Goal: Task Accomplishment & Management: Manage account settings

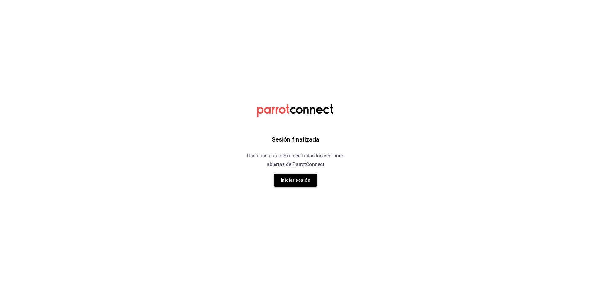
click at [284, 177] on button "Iniciar sesión" at bounding box center [295, 180] width 43 height 13
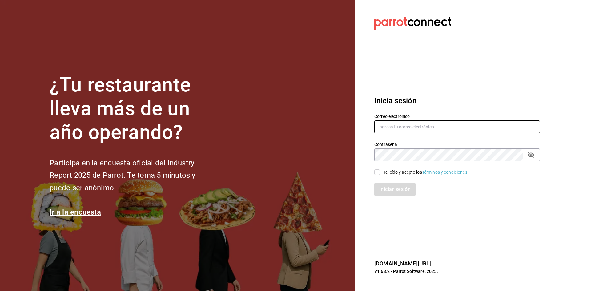
type input "[EMAIL_ADDRESS][DOMAIN_NAME]"
click at [376, 171] on input "He leído y acepto los Términos y condiciones." at bounding box center [378, 172] width 6 height 6
checkbox input "true"
click at [386, 189] on button "Iniciar sesión" at bounding box center [396, 189] width 42 height 13
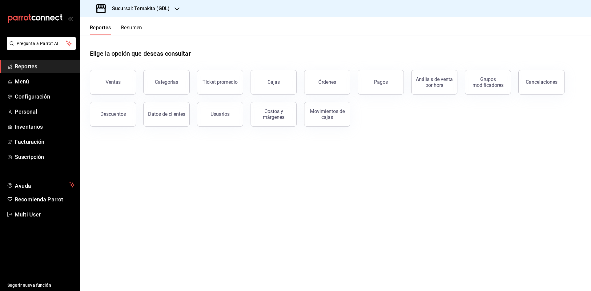
click at [134, 28] on button "Resumen" at bounding box center [131, 30] width 21 height 10
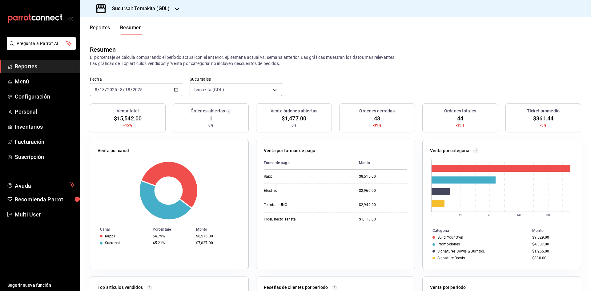
click at [155, 11] on h3 "Sucursal: Temakita (GDL)" at bounding box center [138, 8] width 63 height 7
click at [145, 31] on div "Temakita (GDL)" at bounding box center [126, 27] width 92 height 14
click at [148, 9] on h3 "Sucursal: Temakita (GDL)" at bounding box center [138, 8] width 63 height 7
click at [141, 41] on div "It´s Temakita (ZAPOPAN)" at bounding box center [126, 40] width 83 height 6
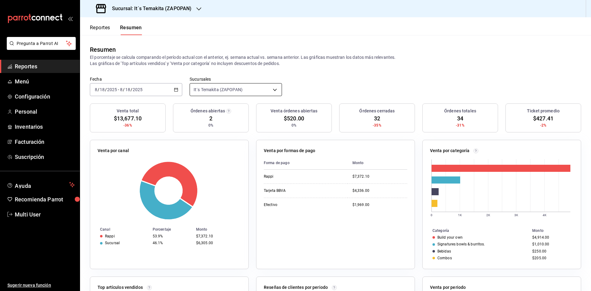
click at [219, 91] on body "Pregunta a Parrot AI Reportes Menú Configuración Personal Inventarios Facturaci…" at bounding box center [295, 145] width 591 height 291
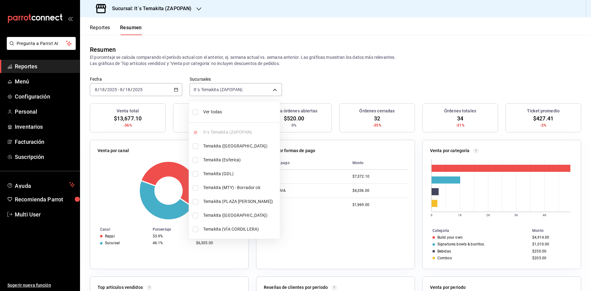
click at [208, 115] on span "Ver todas" at bounding box center [240, 112] width 74 height 6
type input "[object Object],[object Object],[object Object],[object Object],[object Object]…"
checkbox input "true"
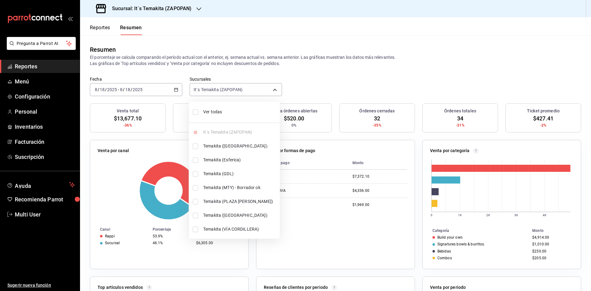
checkbox input "true"
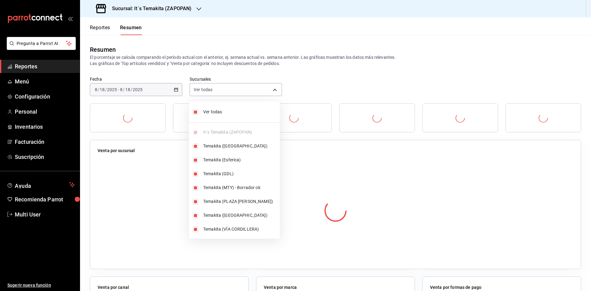
click at [356, 75] on div at bounding box center [295, 145] width 591 height 291
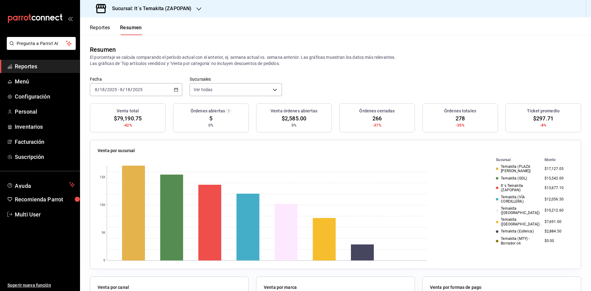
click at [178, 91] on div "2025-08-18 8 / 18 / 2025 - 2025-08-18 8 / 18 / 2025" at bounding box center [136, 89] width 92 height 13
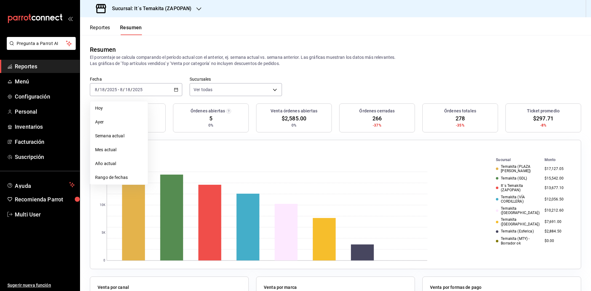
click at [148, 105] on ul "Hoy Ayer Semana actual Mes actual Año actual Rango de fechas" at bounding box center [119, 143] width 58 height 84
click at [123, 107] on span "Hoy" at bounding box center [119, 108] width 48 height 6
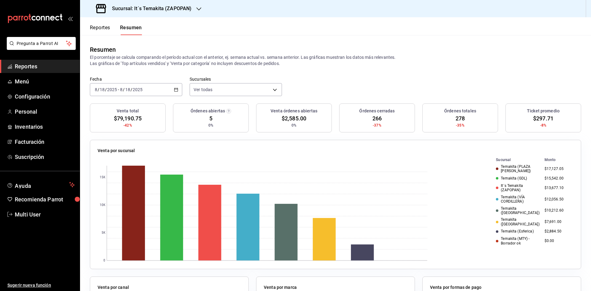
click at [176, 91] on icon "button" at bounding box center [176, 89] width 4 height 4
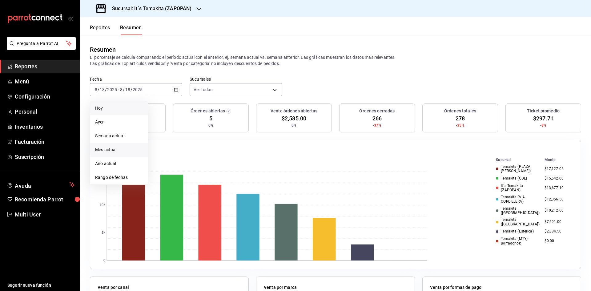
click at [122, 148] on span "Mes actual" at bounding box center [119, 150] width 48 height 6
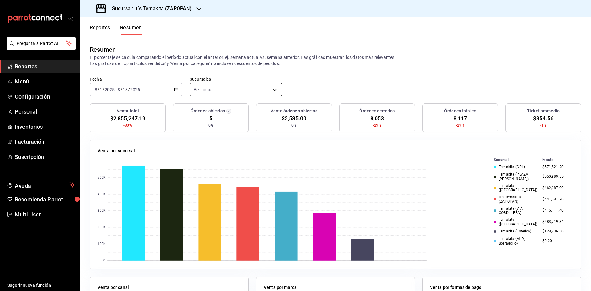
click at [246, 88] on body "Pregunta a Parrot AI Reportes Menú Configuración Personal Inventarios Facturaci…" at bounding box center [295, 145] width 591 height 291
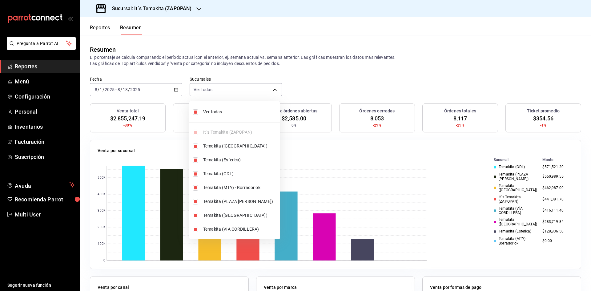
click at [161, 65] on div at bounding box center [295, 145] width 591 height 291
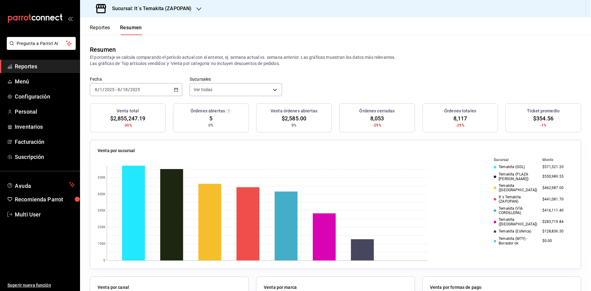
click at [174, 89] on \(Stroke\) "button" at bounding box center [176, 89] width 4 height 3
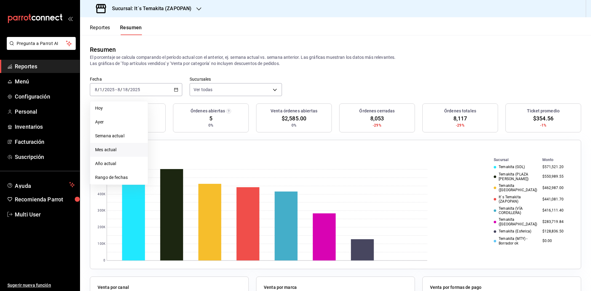
click at [120, 152] on span "Mes actual" at bounding box center [119, 150] width 48 height 6
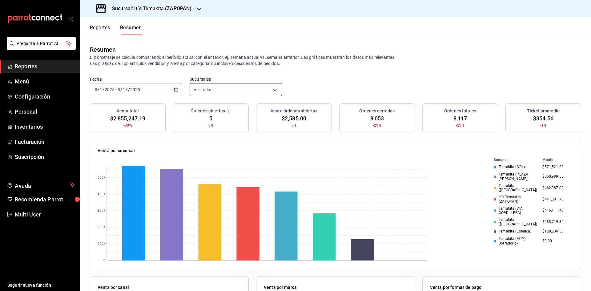
click at [208, 90] on body "Pregunta a Parrot AI Reportes Menú Configuración Personal Inventarios Facturaci…" at bounding box center [295, 145] width 591 height 291
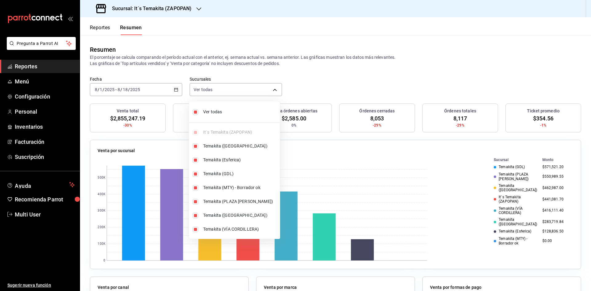
click at [369, 66] on div at bounding box center [295, 145] width 591 height 291
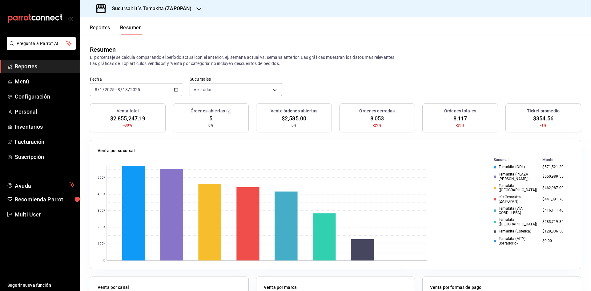
click at [176, 90] on icon "button" at bounding box center [176, 89] width 4 height 4
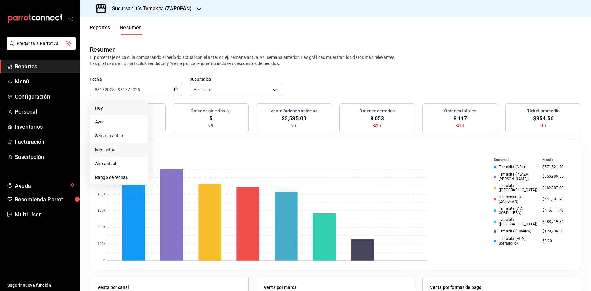
click at [128, 104] on li "Hoy" at bounding box center [119, 108] width 58 height 14
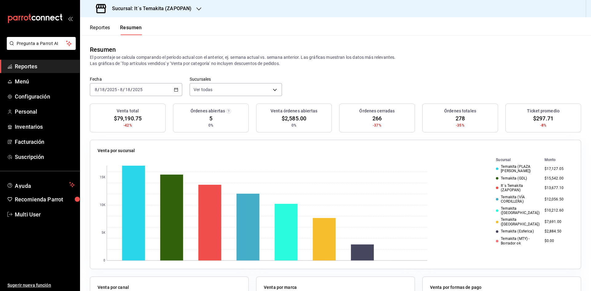
click at [169, 69] on div "Resumen El porcentaje se calcula comparando el período actual con el anterior, …" at bounding box center [335, 55] width 511 height 41
click at [176, 90] on icon "button" at bounding box center [176, 89] width 4 height 4
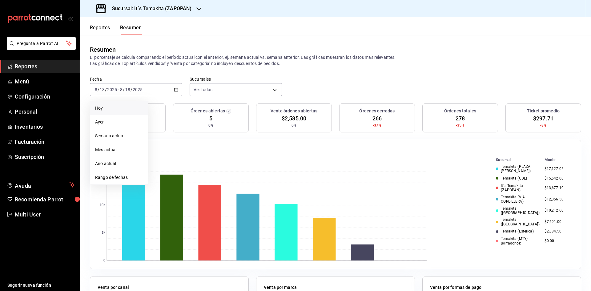
click at [109, 112] on li "Hoy" at bounding box center [119, 108] width 58 height 14
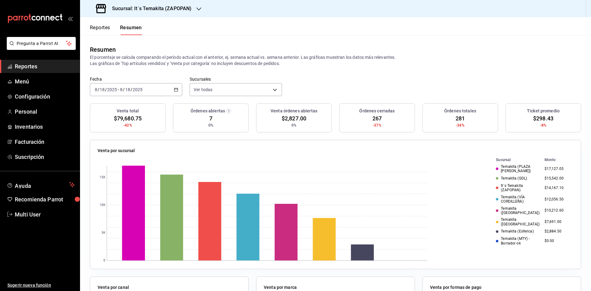
click at [177, 95] on div "2025-08-18 8 / 18 / 2025 - 2025-08-18 8 / 18 / 2025" at bounding box center [136, 89] width 92 height 13
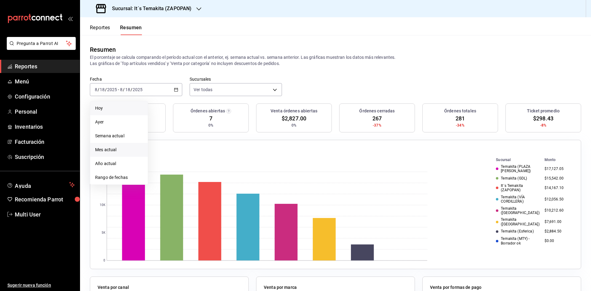
click at [125, 152] on span "Mes actual" at bounding box center [119, 150] width 48 height 6
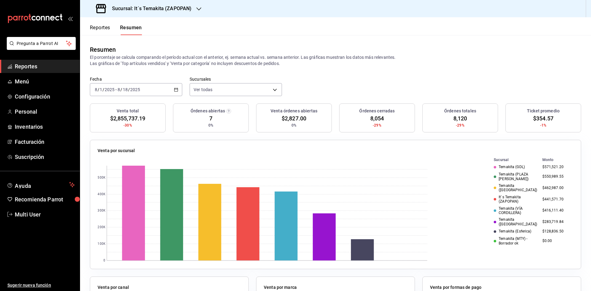
click at [107, 26] on button "Reportes" at bounding box center [100, 30] width 20 height 10
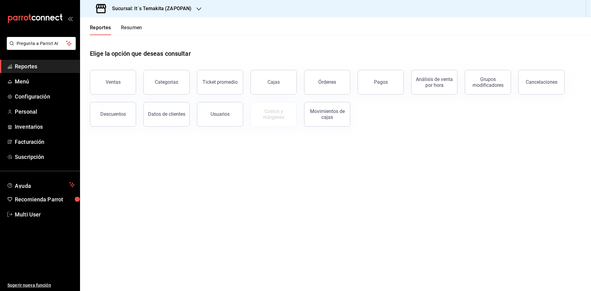
click at [145, 33] on header "Reportes Resumen" at bounding box center [335, 26] width 511 height 18
click at [138, 30] on button "Resumen" at bounding box center [131, 30] width 21 height 10
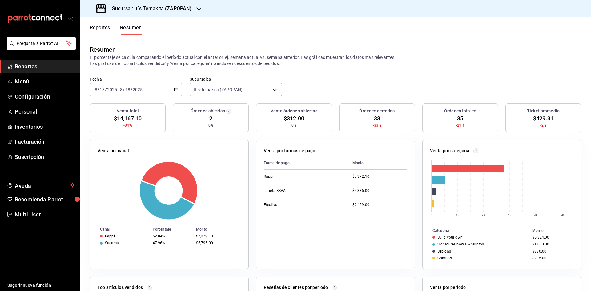
click at [177, 92] on div "2025-08-18 8 / 18 / 2025 - 2025-08-18 8 / 18 / 2025" at bounding box center [136, 89] width 92 height 13
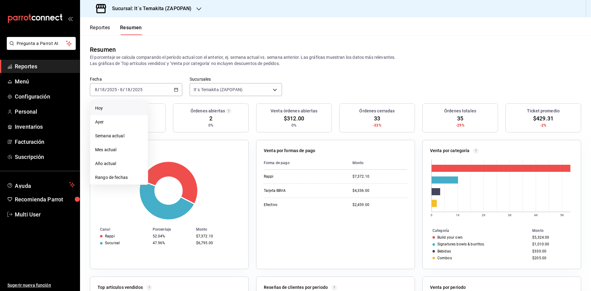
click at [102, 109] on span "Hoy" at bounding box center [119, 108] width 48 height 6
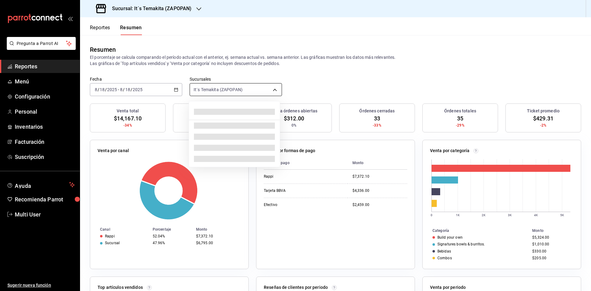
click at [269, 89] on body "Pregunta a Parrot AI Reportes Menú Configuración Personal Inventarios Facturaci…" at bounding box center [295, 145] width 591 height 291
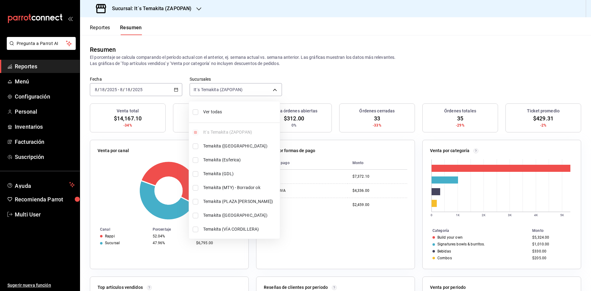
click at [206, 108] on li "Ver todas" at bounding box center [234, 112] width 91 height 16
type input "[object Object],[object Object],[object Object],[object Object],[object Object]…"
checkbox input "true"
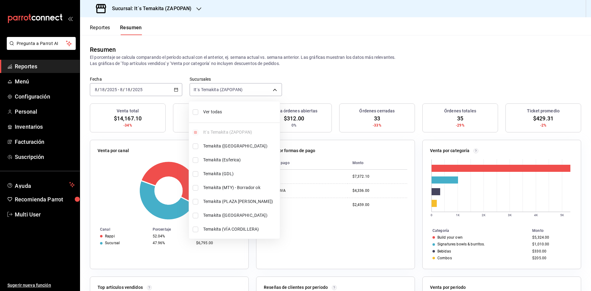
checkbox input "true"
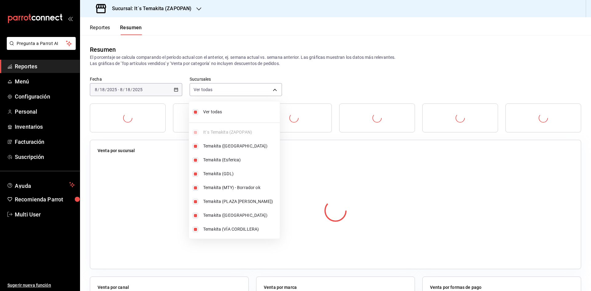
click at [323, 78] on div at bounding box center [295, 145] width 591 height 291
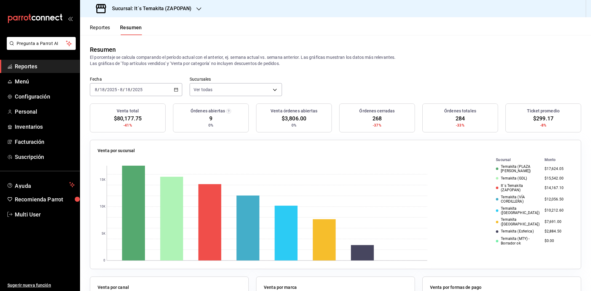
click at [175, 89] on \(Stroke\) "button" at bounding box center [176, 89] width 3 height 0
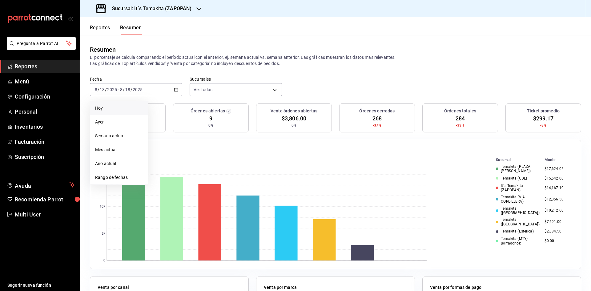
click at [138, 106] on span "Hoy" at bounding box center [119, 108] width 48 height 6
